Goal: Communication & Community: Ask a question

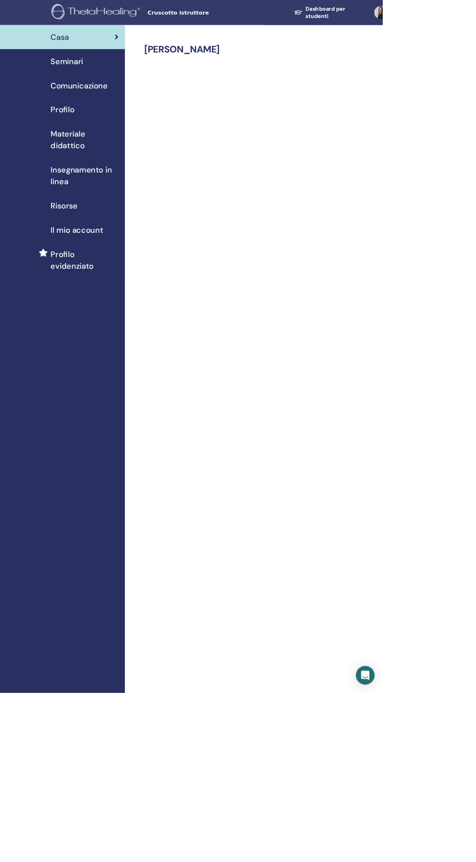
click at [55, 136] on div "Profilo" at bounding box center [78, 136] width 140 height 15
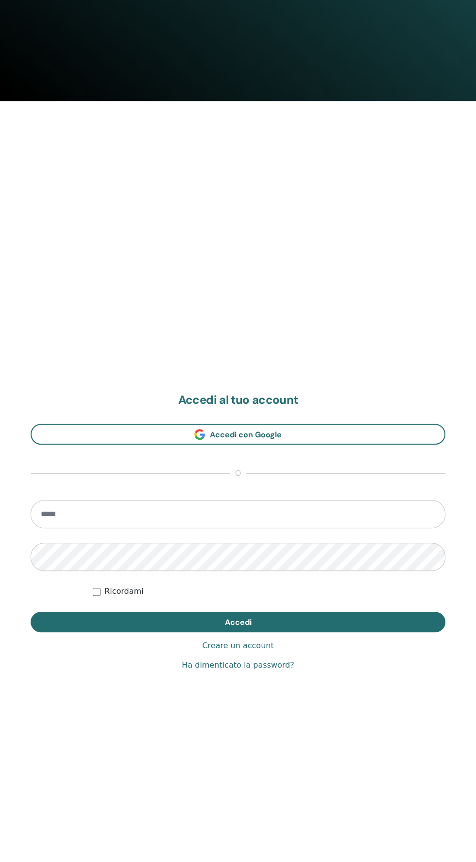
scroll to position [862, 0]
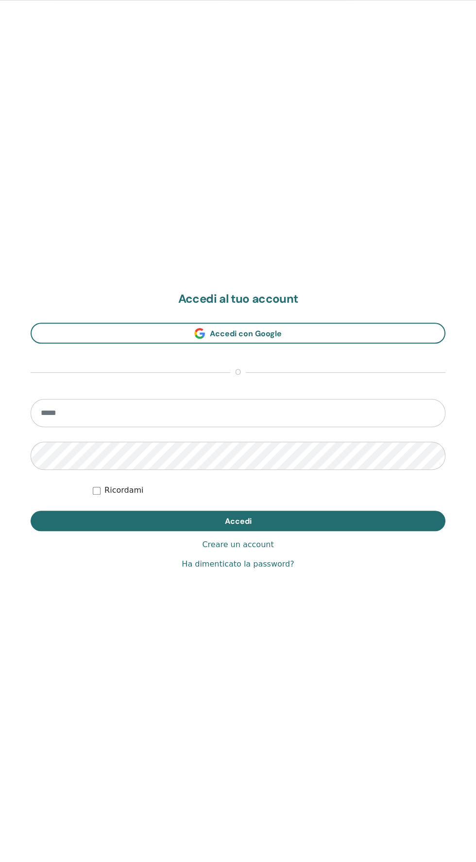
click at [74, 408] on input "email" at bounding box center [238, 413] width 415 height 28
type input "**********"
click at [31, 511] on button "Accedi" at bounding box center [238, 521] width 415 height 20
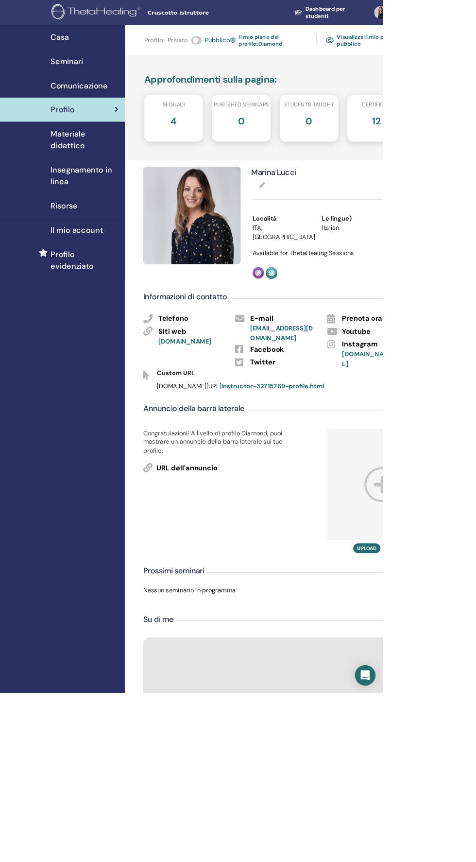
click at [468, 854] on div "Open Intercom Messenger" at bounding box center [455, 841] width 26 height 26
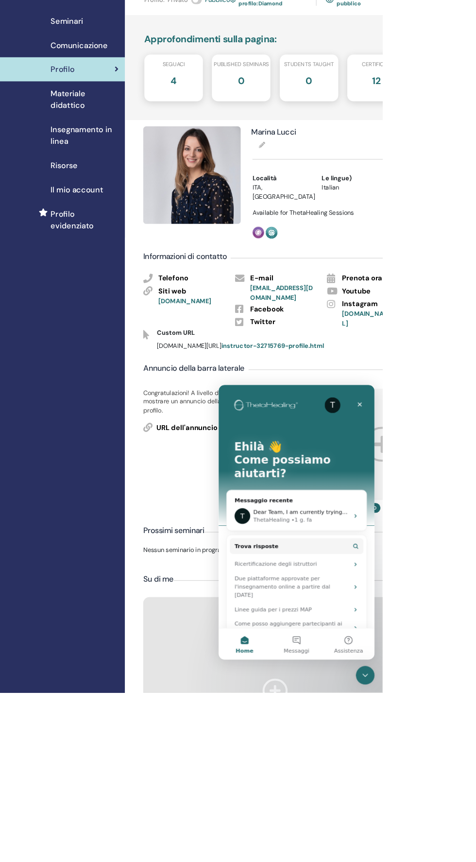
scroll to position [54, 0]
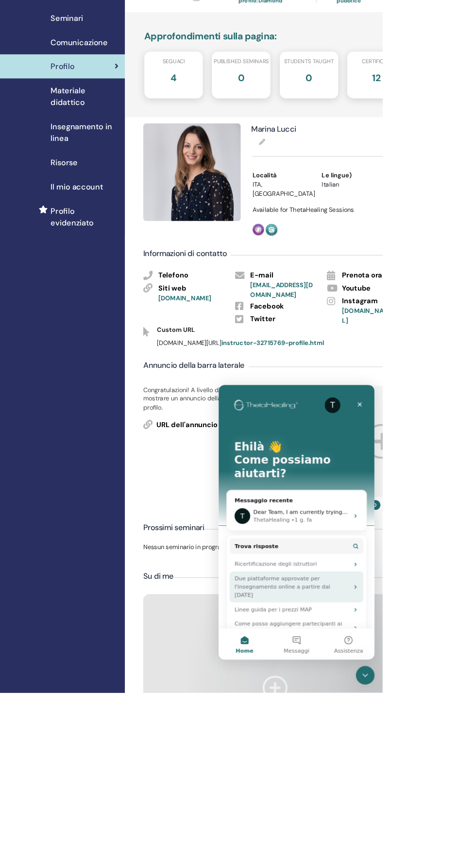
click at [263, 621] on div "Due piattaforme approvate per l'insegnamento online a partire dal 29 aprile" at bounding box center [309, 636] width 143 height 31
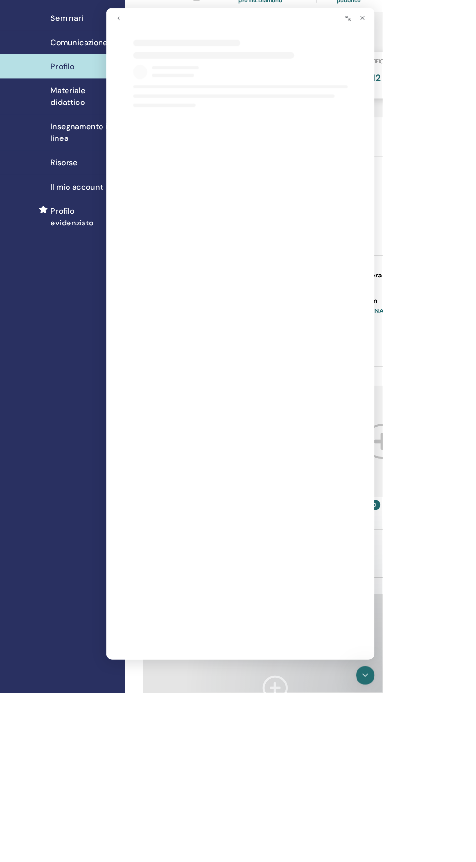
select select "**"
click at [117, 463] on div "Casa Seminari Comunicazione Profilo Materiale didattico Insegnamento in linea" at bounding box center [78, 847] width 156 height 1740
click at [199, 627] on div "Congratulazioni! A livello di profilo Diamond, puoi mostrare un annuncio della …" at bounding box center [271, 557] width 200 height 155
click at [414, 26] on button "Comprimi finestra" at bounding box center [407, 21] width 18 height 18
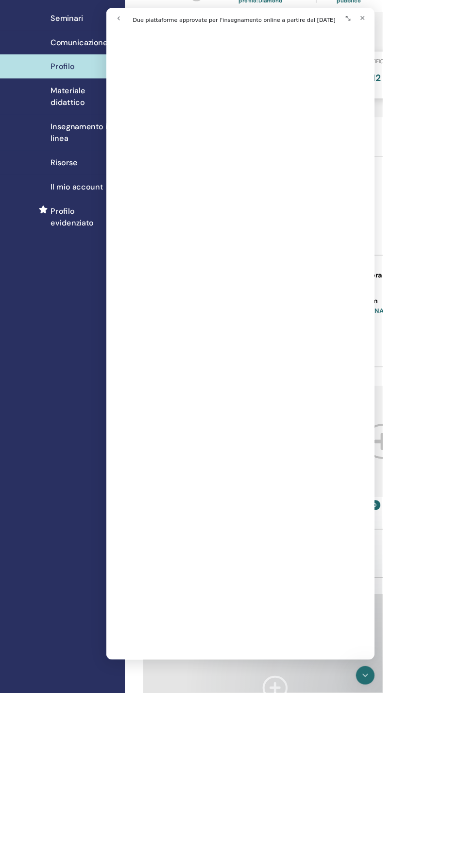
scroll to position [237, 0]
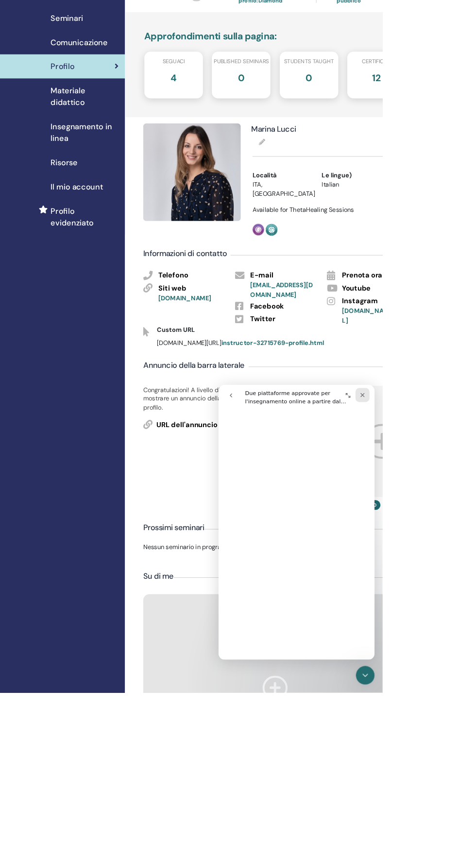
click at [398, 398] on icon "Chiudi" at bounding box center [397, 397] width 5 height 5
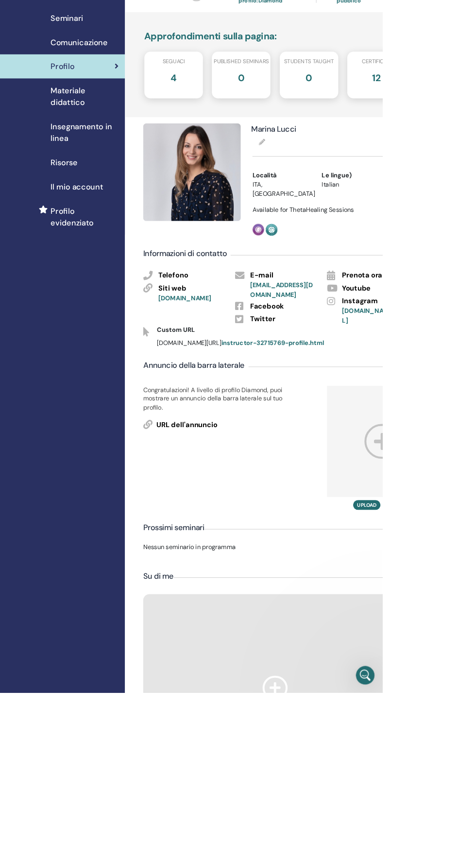
scroll to position [0, 0]
select select "**"
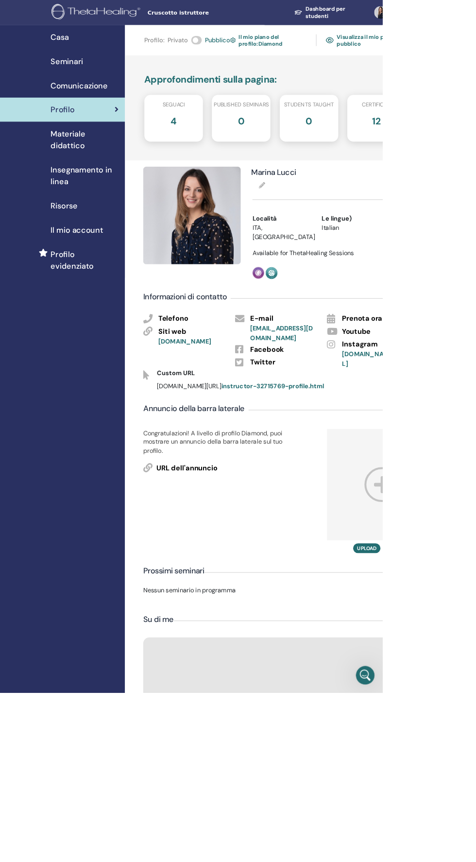
click at [74, 104] on span "Comunicazione" at bounding box center [98, 106] width 71 height 15
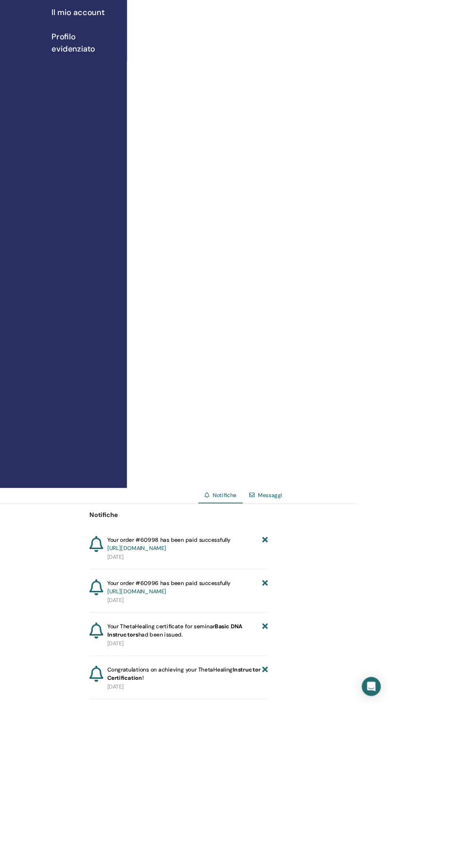
scroll to position [279, 0]
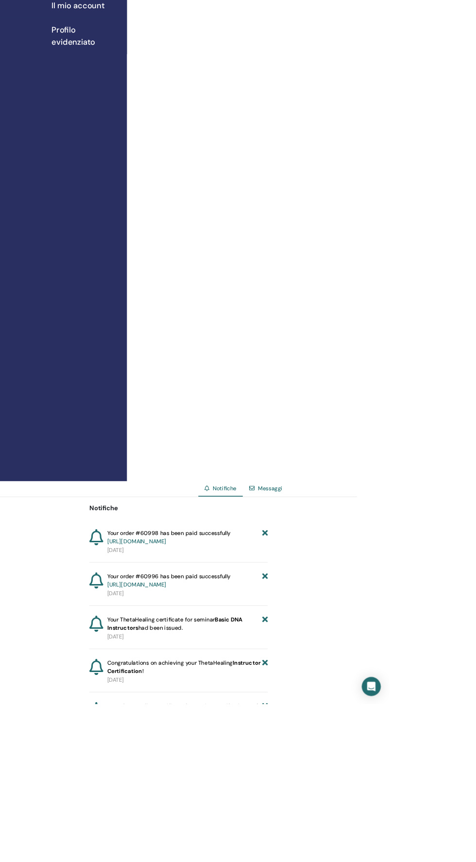
click at [321, 603] on link "Messaggi" at bounding box center [331, 598] width 30 height 9
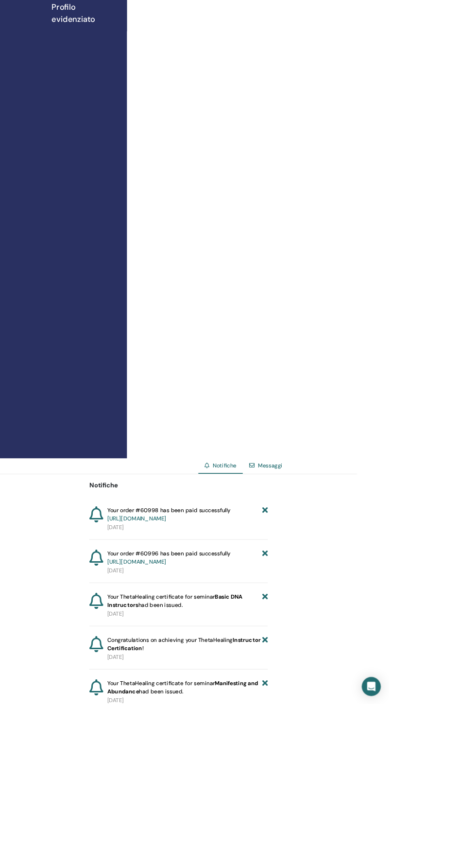
scroll to position [344, 0]
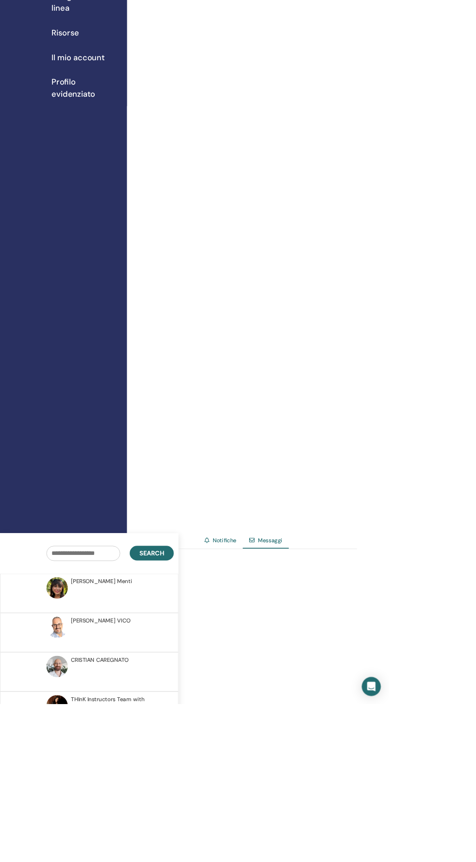
scroll to position [221, 0]
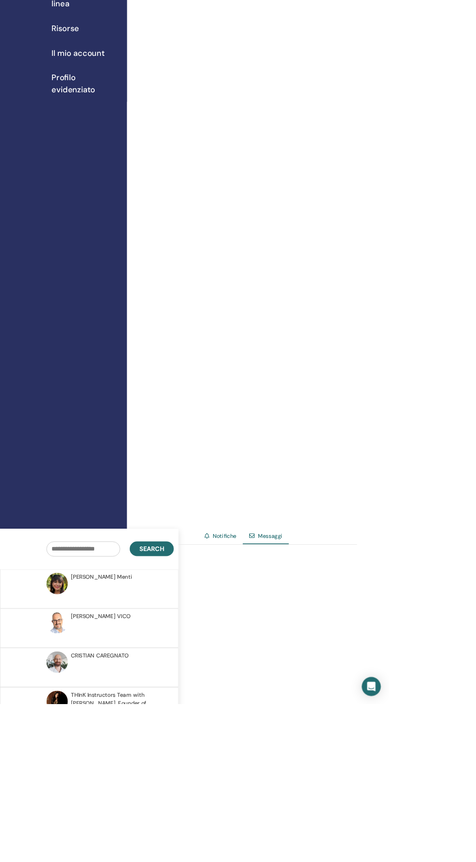
click at [254, 660] on icon at bounding box center [254, 656] width 6 height 7
click at [272, 661] on link "Notifiche" at bounding box center [275, 656] width 29 height 9
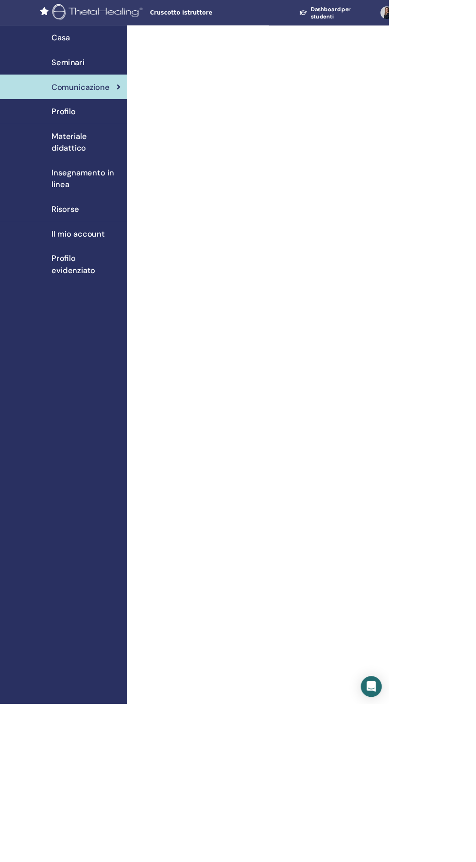
click at [460, 847] on icon "Open Intercom Messenger" at bounding box center [454, 841] width 11 height 13
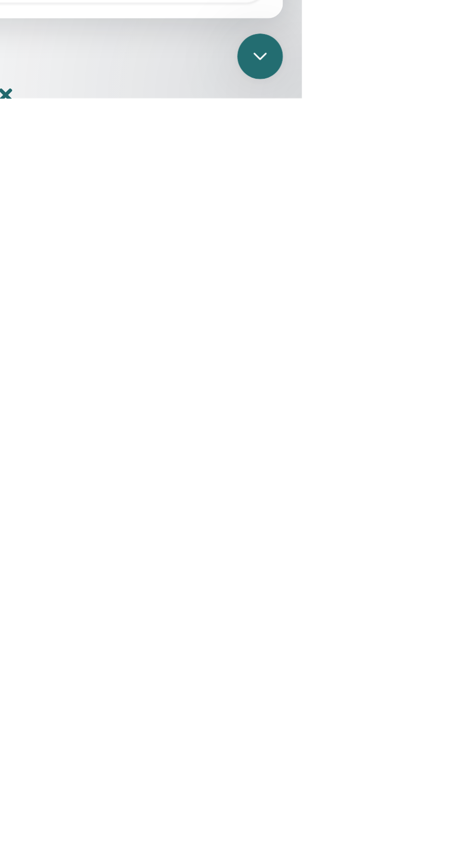
scroll to position [71, 0]
